Goal: Information Seeking & Learning: Learn about a topic

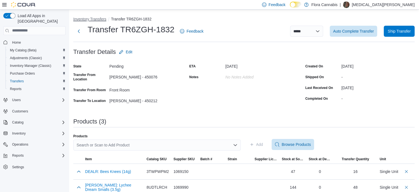
click at [87, 17] on button "Inventory Transfers" at bounding box center [89, 19] width 33 height 4
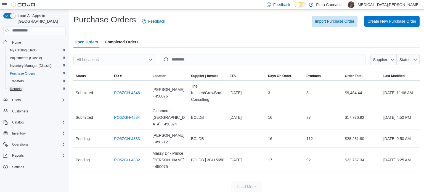
click at [22, 85] on link "Reports" at bounding box center [16, 88] width 16 height 7
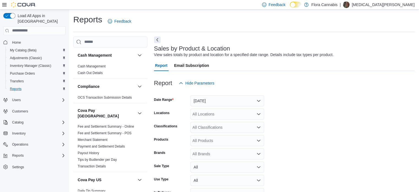
scroll to position [13, 0]
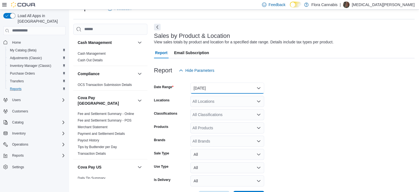
click at [203, 91] on button "Yesterday" at bounding box center [228, 87] width 74 height 11
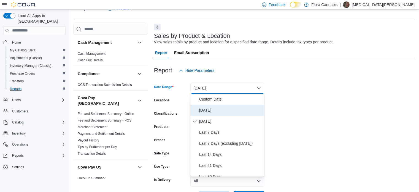
click at [203, 108] on span "Today" at bounding box center [230, 110] width 63 height 7
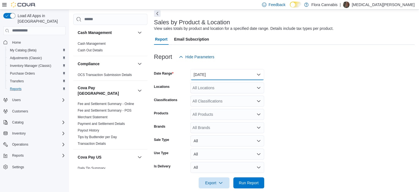
scroll to position [33, 0]
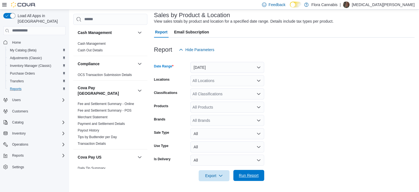
click at [253, 170] on span "Run Report" at bounding box center [249, 175] width 24 height 11
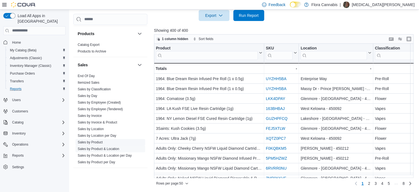
scroll to position [476, 0]
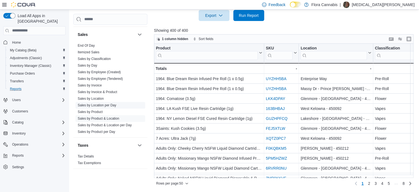
click at [106, 103] on span "Sales by Location per Day" at bounding box center [111, 105] width 70 height 7
drag, startPoint x: 14, startPoint y: 161, endPoint x: 28, endPoint y: 114, distance: 48.6
click at [32, 172] on nav "Home My Catalog (Beta) Adjustments (Classic) Inventory Manager (Classic) Purcha…" at bounding box center [34, 110] width 62 height 149
click at [106, 102] on span "Sales by Location per Day" at bounding box center [111, 105] width 70 height 7
click at [107, 103] on link "Sales by Location per Day" at bounding box center [97, 105] width 39 height 4
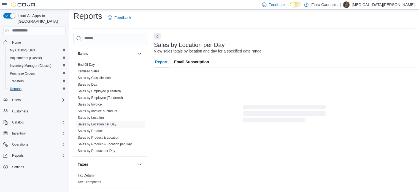
scroll to position [13, 0]
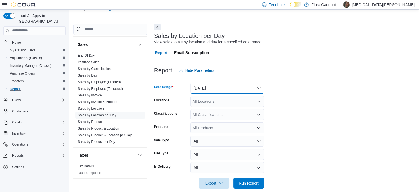
click at [217, 88] on button "Yesterday" at bounding box center [228, 87] width 74 height 11
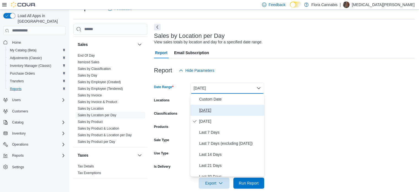
click at [208, 108] on span "Today" at bounding box center [230, 110] width 63 height 7
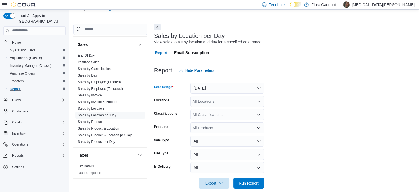
click at [247, 176] on div at bounding box center [284, 175] width 261 height 4
click at [244, 183] on span "Run Report" at bounding box center [249, 183] width 20 height 6
click at [355, 129] on form "Date Range Today Locations All Locations Classifications All Classifications Pr…" at bounding box center [285, 132] width 263 height 113
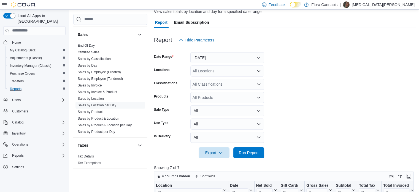
scroll to position [95, 0]
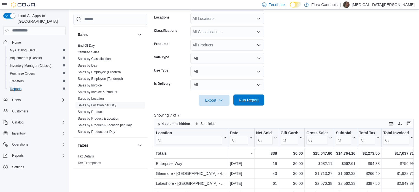
click at [255, 97] on span "Run Report" at bounding box center [249, 100] width 20 height 6
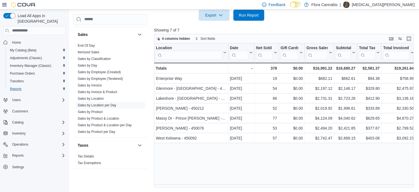
scroll to position [180, 0]
click at [243, 16] on span "Run Report" at bounding box center [249, 15] width 20 height 6
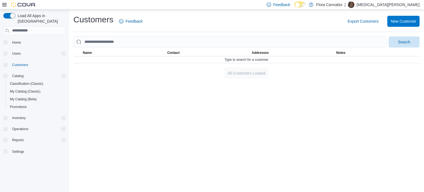
click at [138, 36] on div "Customers Feedback Export Customers New Customer Search This table contains 0 r…" at bounding box center [246, 46] width 346 height 65
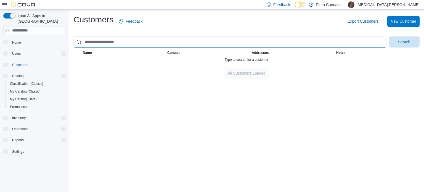
click at [137, 42] on input "search" at bounding box center [229, 41] width 313 height 11
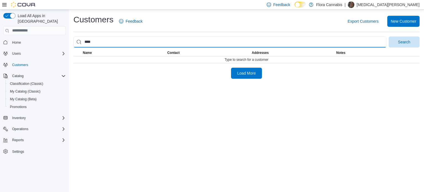
type input "****"
click at [388, 36] on button "Search" at bounding box center [403, 41] width 31 height 11
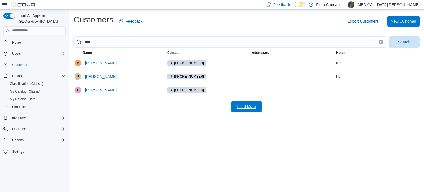
click at [238, 106] on span "Load More" at bounding box center [246, 107] width 18 height 6
click at [105, 91] on span "Lila Jolicoeur" at bounding box center [101, 90] width 32 height 6
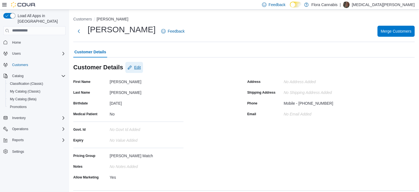
click at [142, 68] on button "Edit" at bounding box center [134, 67] width 18 height 11
select select "******"
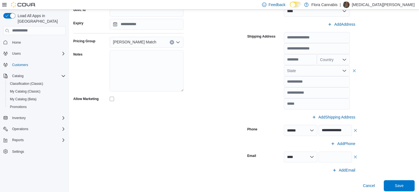
scroll to position [193, 0]
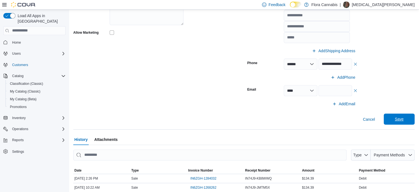
click at [412, 117] on span "Save" at bounding box center [399, 118] width 24 height 11
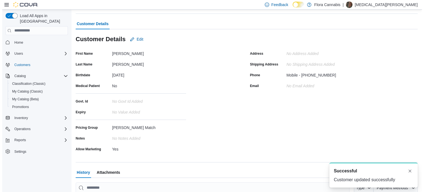
scroll to position [0, 0]
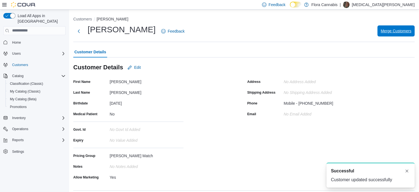
click at [399, 33] on span "Merge Customers" at bounding box center [396, 31] width 31 height 6
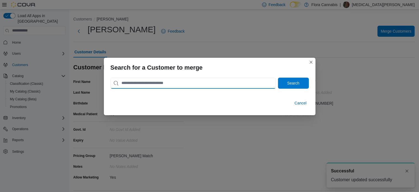
click at [167, 84] on input "search" at bounding box center [193, 82] width 165 height 11
type input "****"
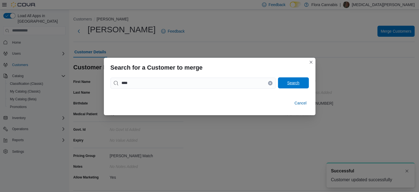
click at [292, 83] on span "Search" at bounding box center [293, 83] width 12 height 6
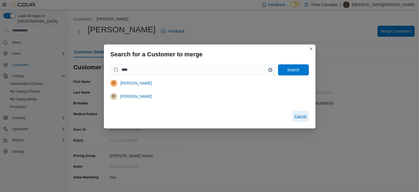
click at [305, 114] on span "Cancel" at bounding box center [301, 116] width 12 height 6
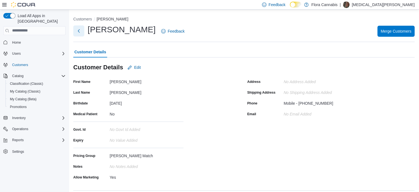
click at [77, 31] on button "Next" at bounding box center [78, 30] width 11 height 11
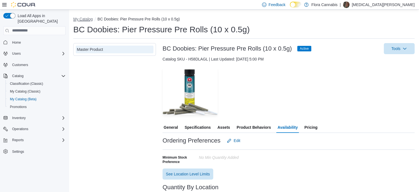
click at [83, 18] on button "My Catalog" at bounding box center [83, 19] width 20 height 4
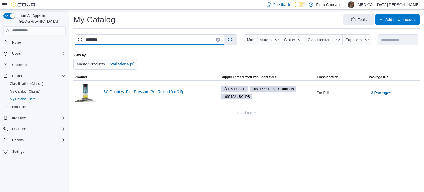
click at [172, 42] on input "********" at bounding box center [149, 39] width 149 height 10
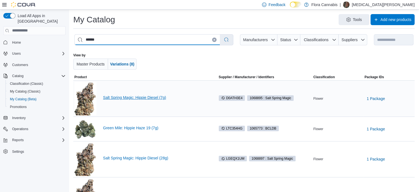
type input "******"
click at [140, 97] on link "Salt Spring Magic: Hippie Diesel (7g)" at bounding box center [156, 97] width 106 height 4
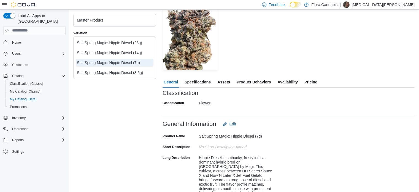
click at [288, 84] on span "Availability" at bounding box center [288, 81] width 20 height 11
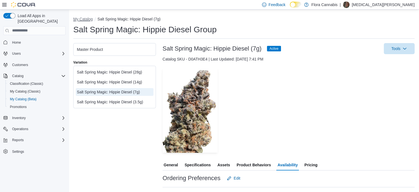
click at [81, 21] on button "My Catalog" at bounding box center [83, 19] width 20 height 4
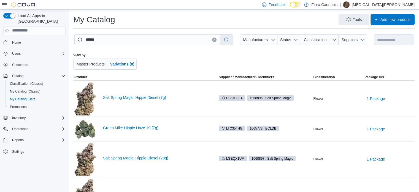
click at [216, 38] on button "Clear input" at bounding box center [214, 40] width 4 height 4
select select "**********"
